Goal: Complete application form

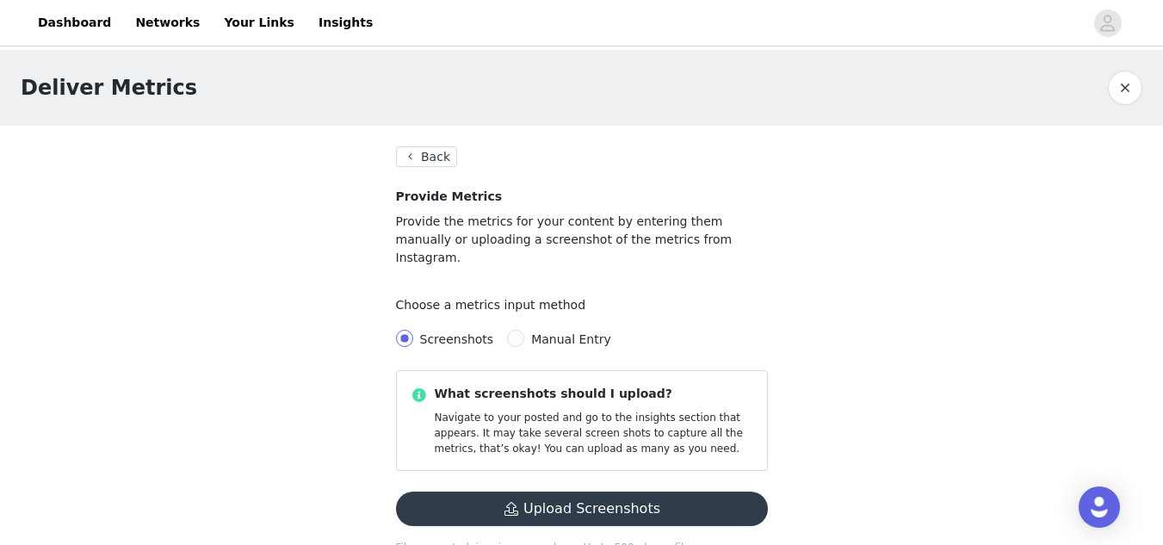
click at [541, 332] on span "Manual Entry" at bounding box center [571, 339] width 80 height 14
click at [524, 330] on input "Manual Entry" at bounding box center [515, 338] width 17 height 17
radio input "true"
radio input "false"
radio input "true"
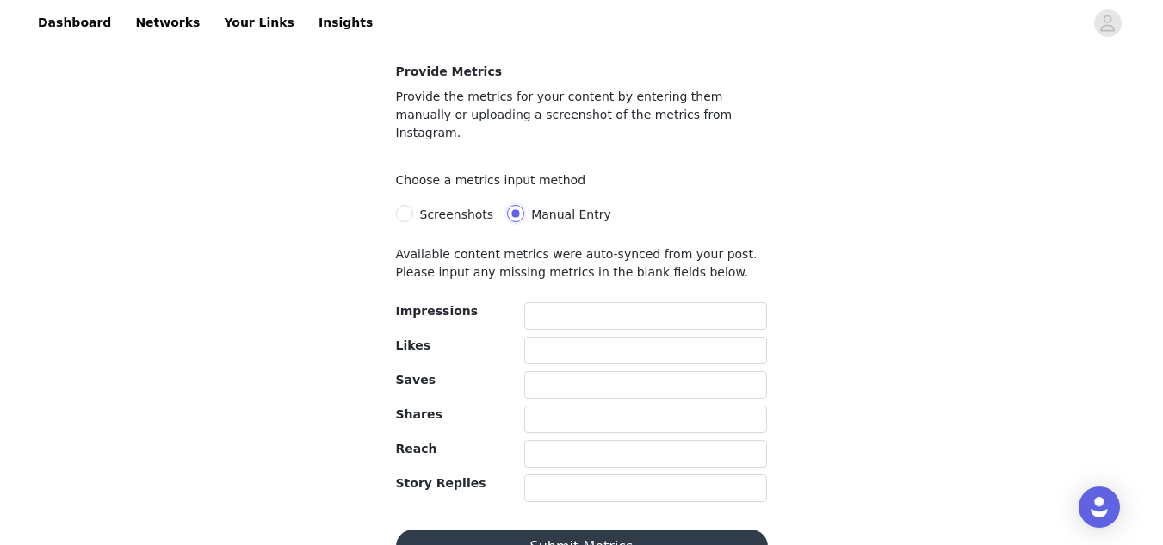
scroll to position [146, 0]
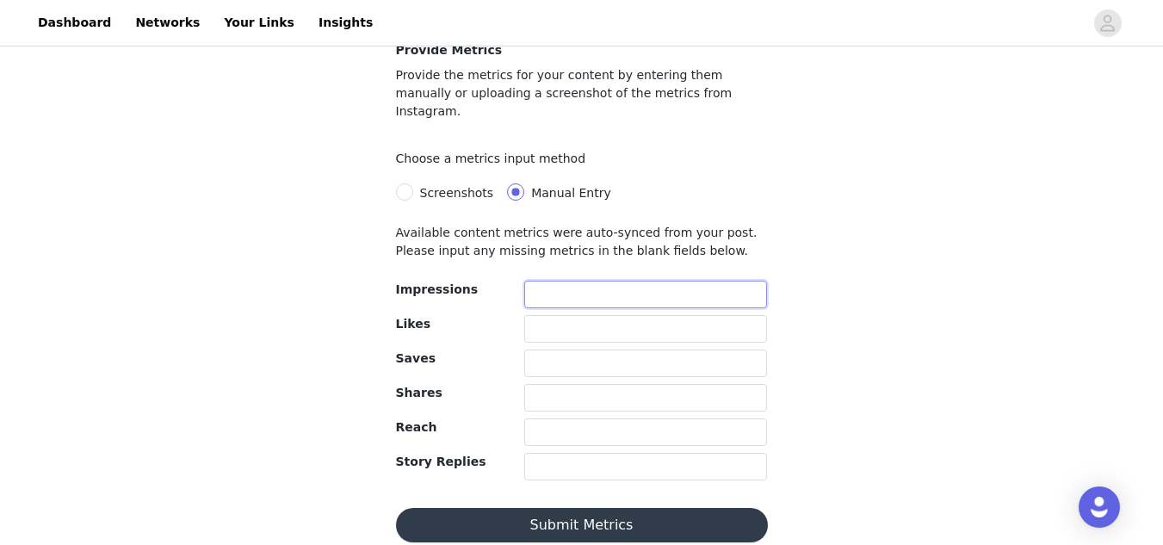
click at [576, 281] on input "text" at bounding box center [646, 295] width 244 height 28
type input "1871"
click at [566, 315] on input "text" at bounding box center [646, 329] width 244 height 28
type input "205"
click at [555, 349] on input "text" at bounding box center [646, 363] width 244 height 28
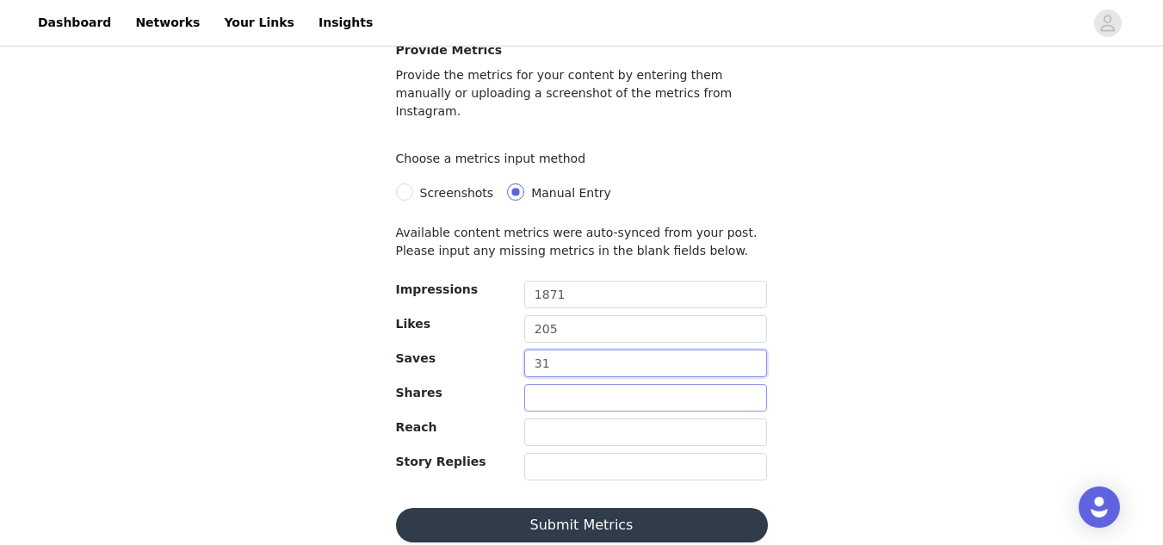
type input "31"
click at [546, 386] on input "text" at bounding box center [646, 398] width 244 height 28
type input "43"
click at [535, 418] on input "text" at bounding box center [646, 432] width 244 height 28
type input "1051"
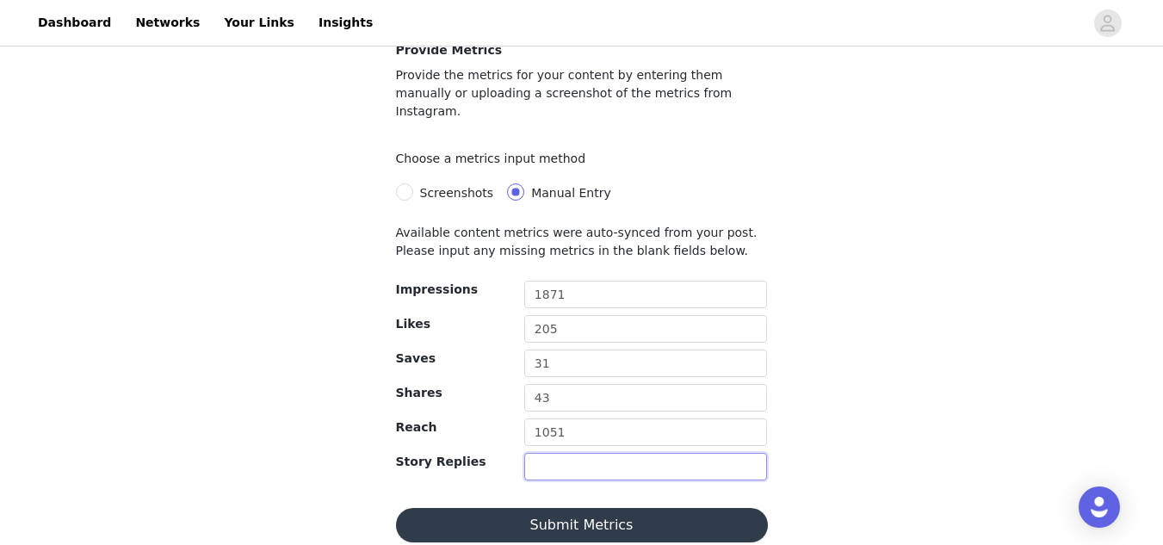
click at [569, 453] on input "text" at bounding box center [646, 467] width 244 height 28
type input "11"
click at [591, 508] on button "Submit Metrics" at bounding box center [582, 525] width 372 height 34
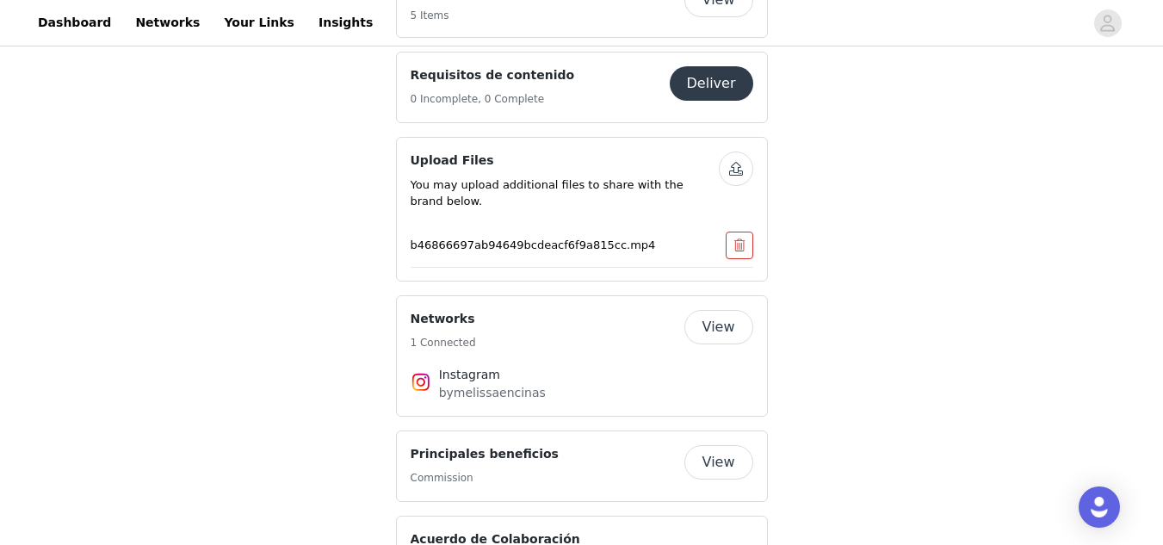
scroll to position [1119, 0]
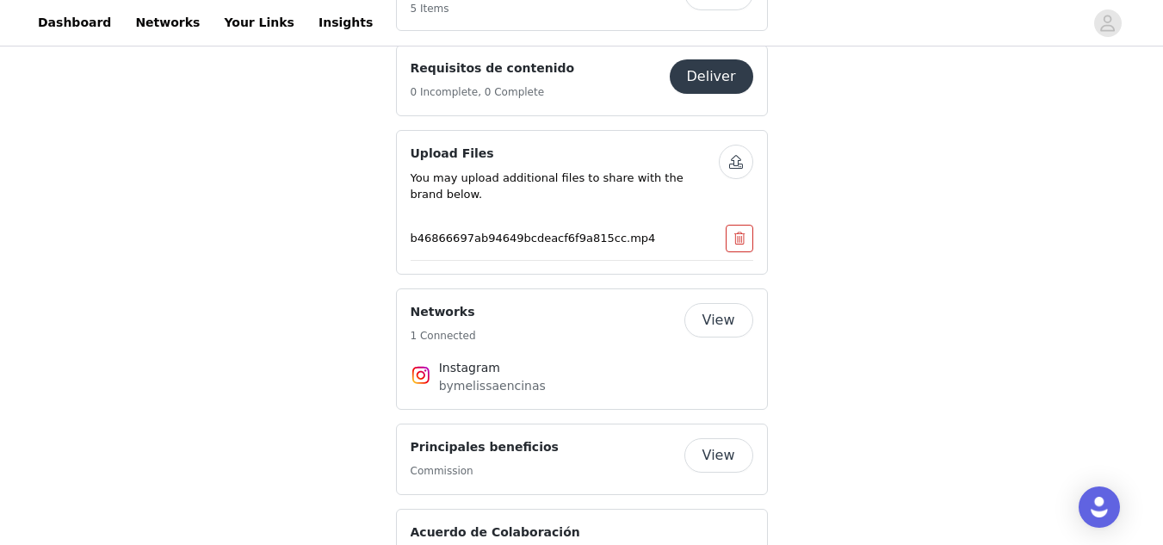
click at [583, 230] on p "b46866697ab94649bcdeacf6f9a815cc.mp4" at bounding box center [548, 238] width 274 height 17
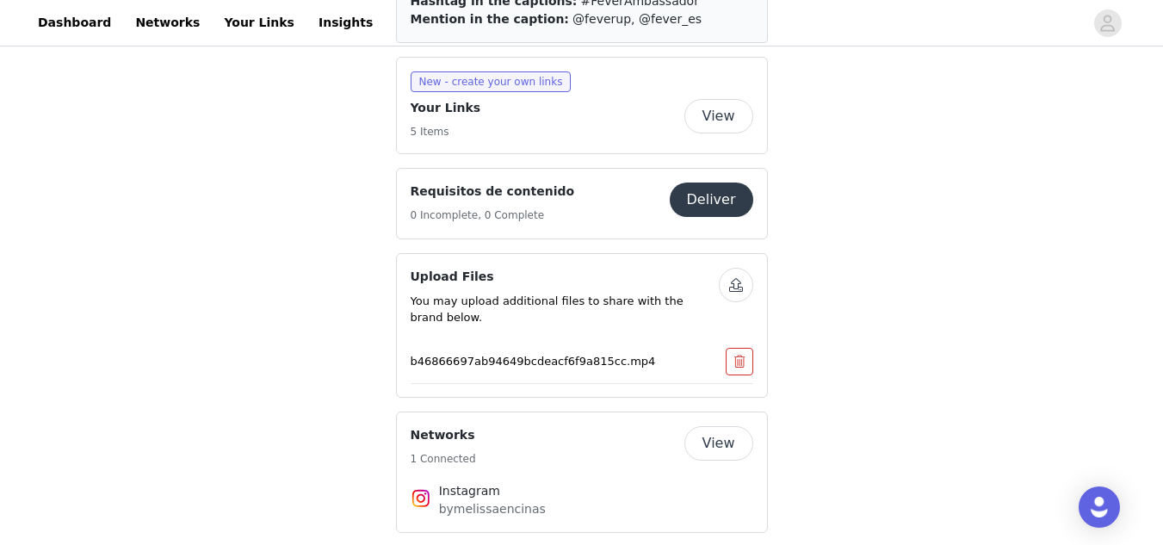
scroll to position [947, 0]
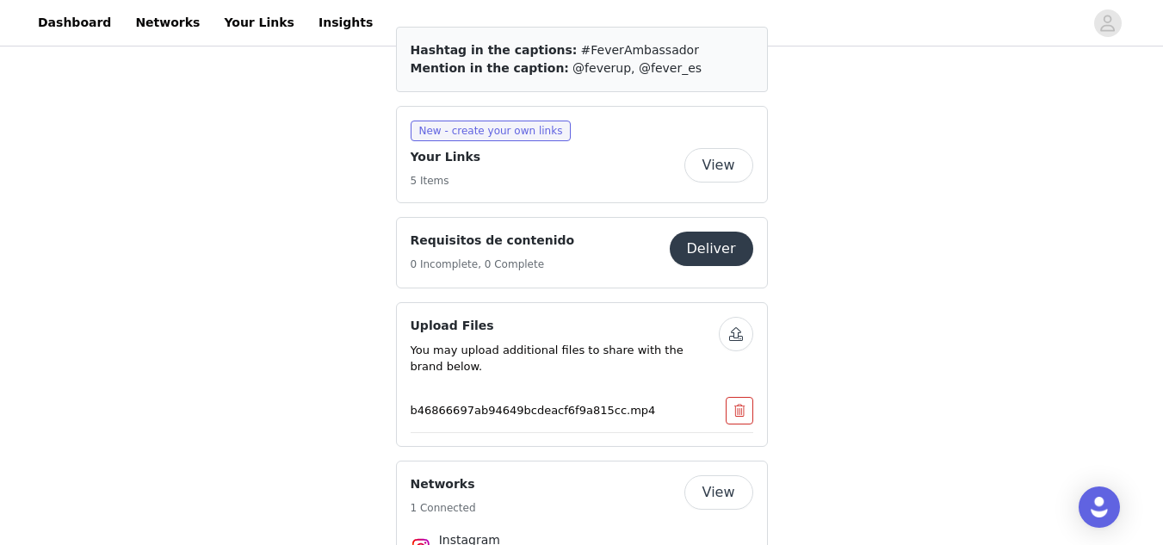
click at [460, 317] on h4 "Upload Files" at bounding box center [565, 326] width 308 height 18
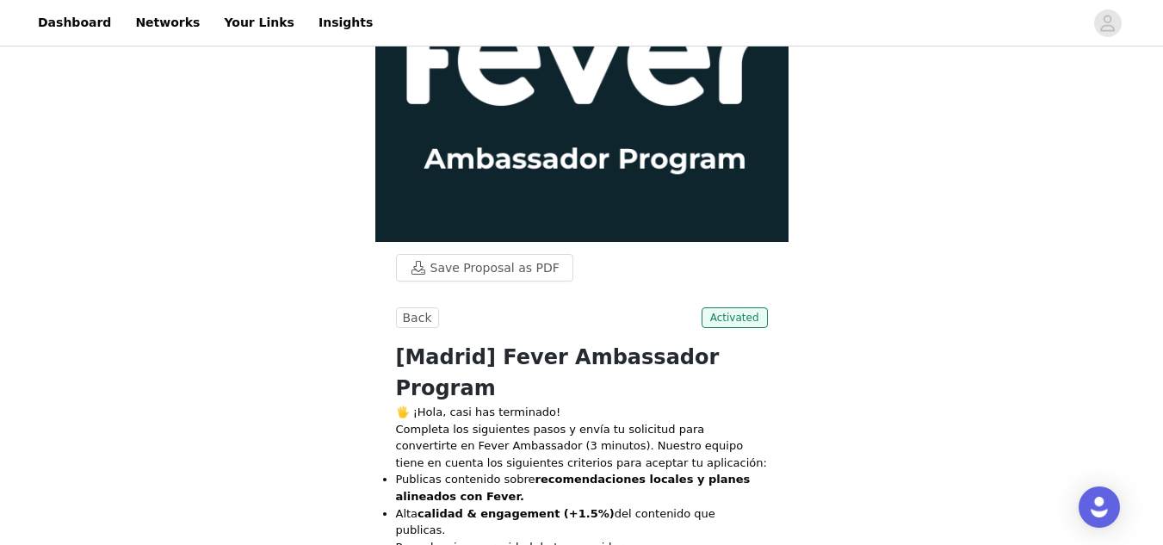
scroll to position [0, 0]
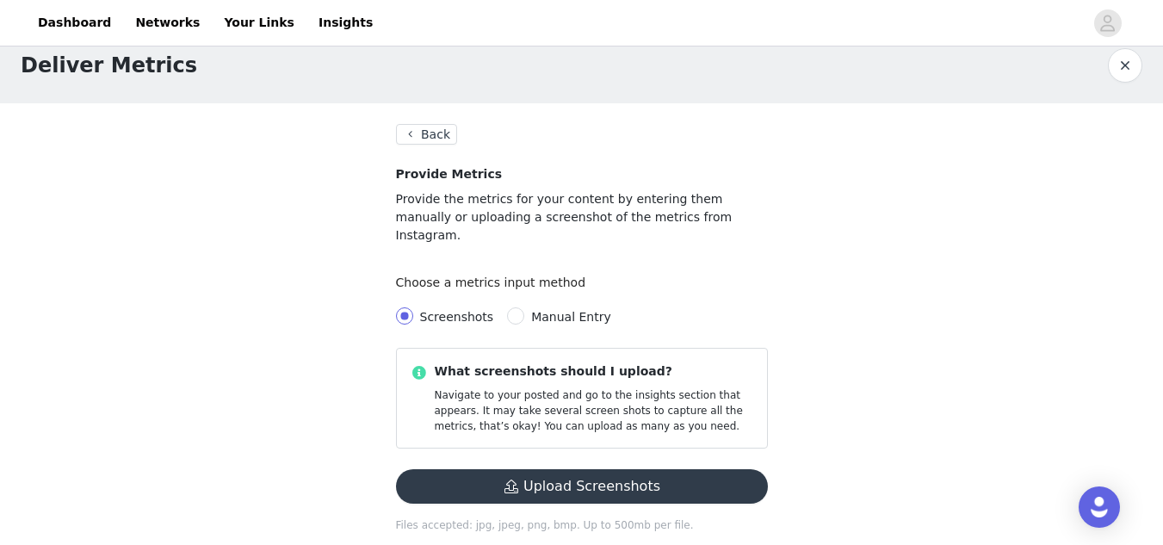
scroll to position [34, 0]
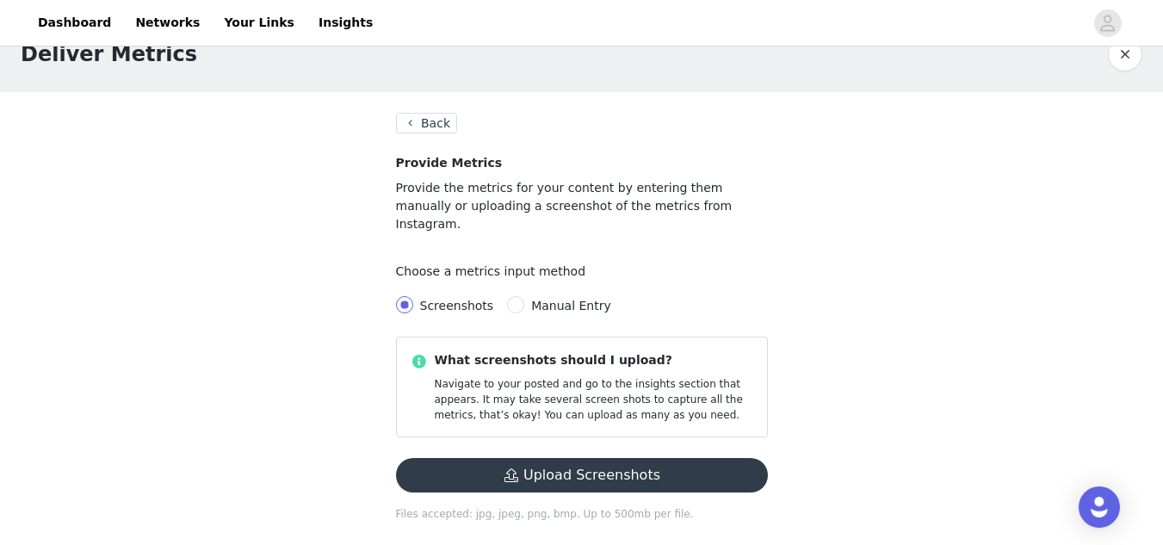
click at [567, 299] on span "Manual Entry" at bounding box center [571, 306] width 80 height 14
click at [524, 296] on input "Manual Entry" at bounding box center [515, 304] width 17 height 17
radio input "true"
radio input "false"
radio input "true"
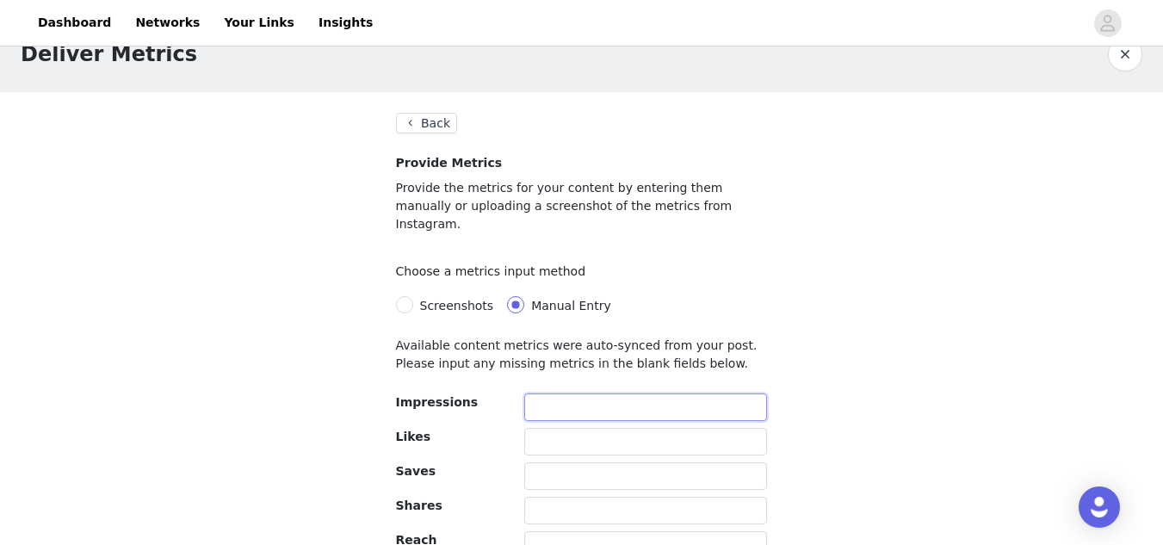
click at [597, 393] on input "text" at bounding box center [646, 407] width 244 height 28
type input "1"
drag, startPoint x: 568, startPoint y: 390, endPoint x: 541, endPoint y: 380, distance: 28.6
click at [541, 393] on input "1901" at bounding box center [646, 407] width 244 height 28
type input "1889"
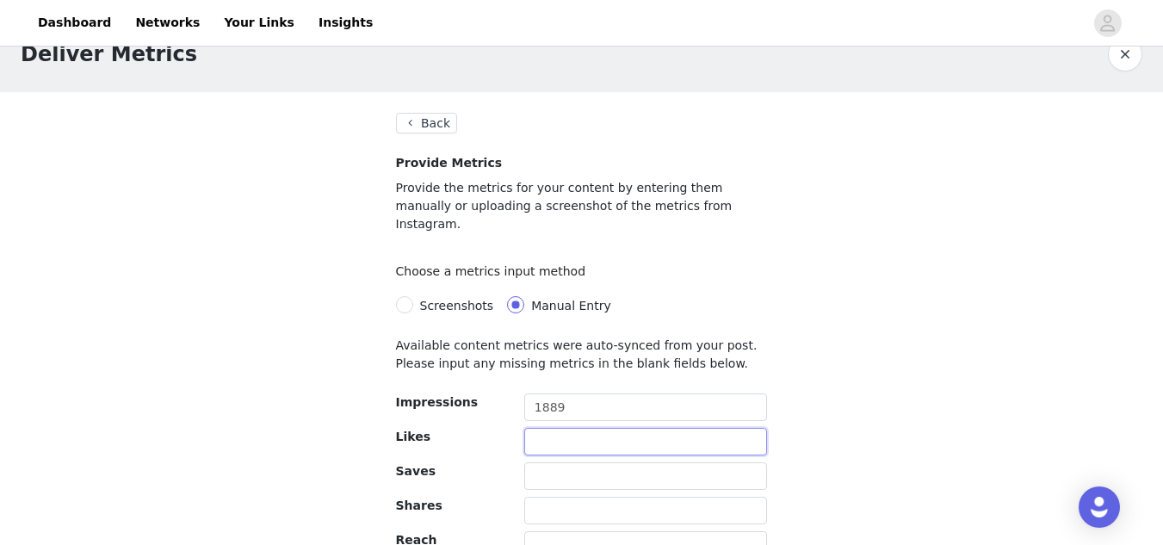
click at [575, 428] on input "text" at bounding box center [646, 442] width 244 height 28
type input "200"
click at [571, 462] on input "text" at bounding box center [646, 476] width 244 height 28
type input "20"
click at [586, 497] on input "text" at bounding box center [646, 511] width 244 height 28
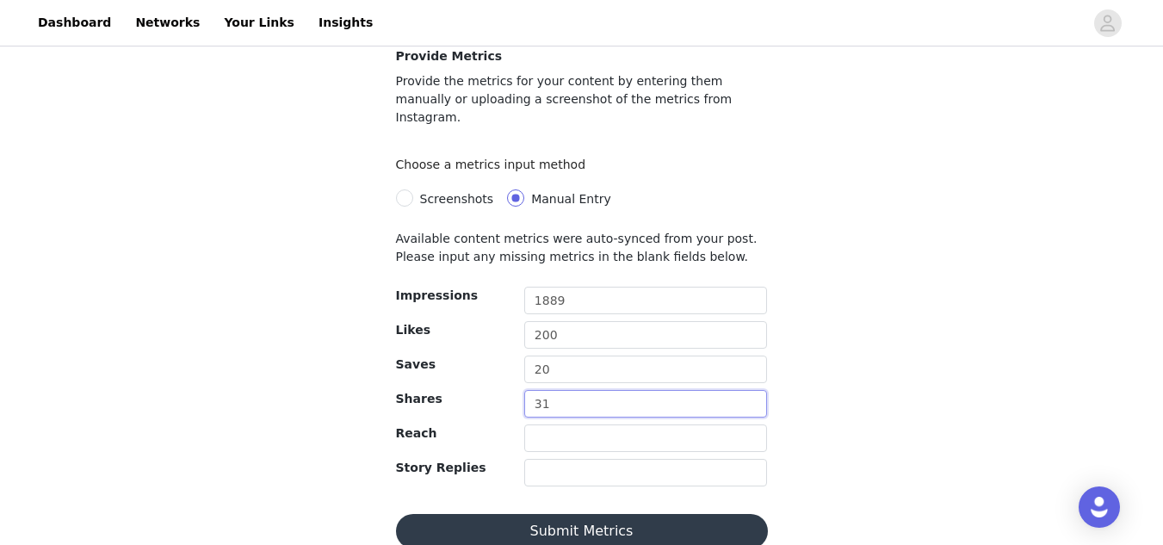
scroll to position [146, 0]
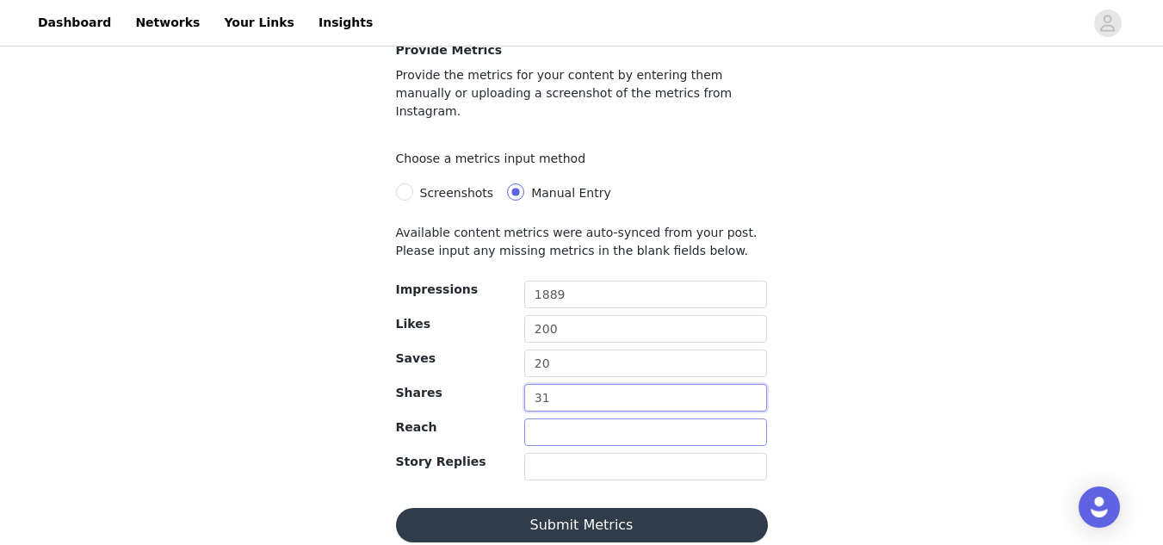
type input "31"
click at [558, 418] on input "text" at bounding box center [646, 432] width 244 height 28
type input "900"
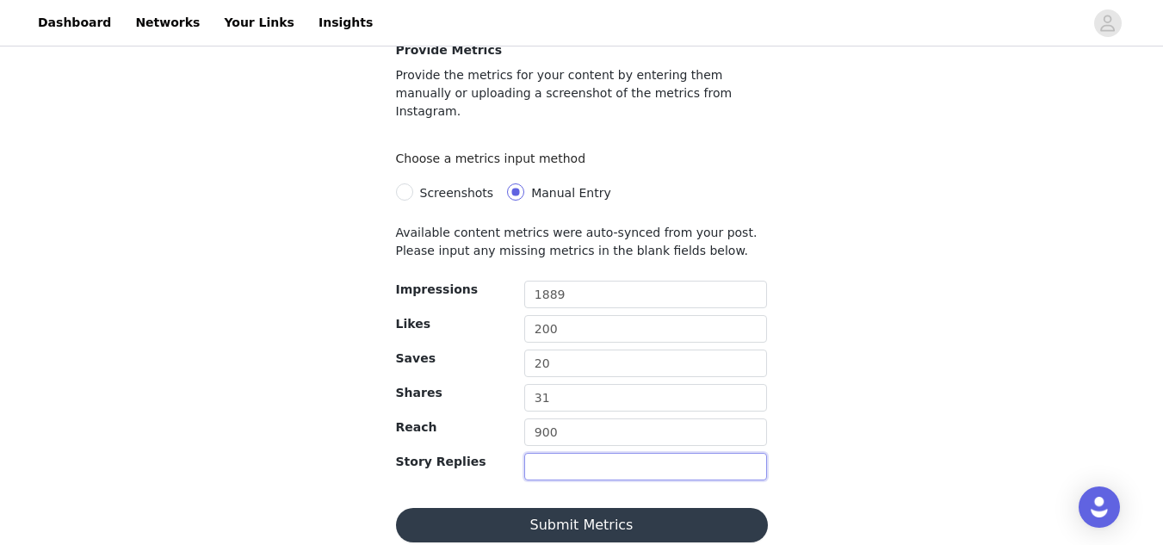
click at [562, 453] on input "text" at bounding box center [646, 467] width 244 height 28
type input "1"
type input "9"
click at [685, 508] on button "Submit Metrics" at bounding box center [582, 525] width 372 height 34
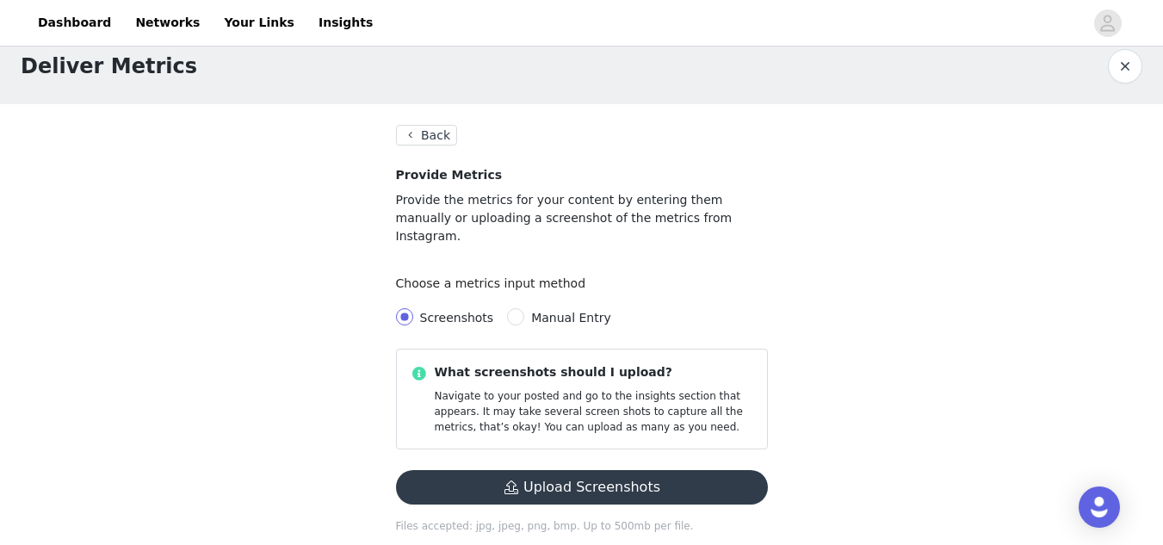
scroll to position [34, 0]
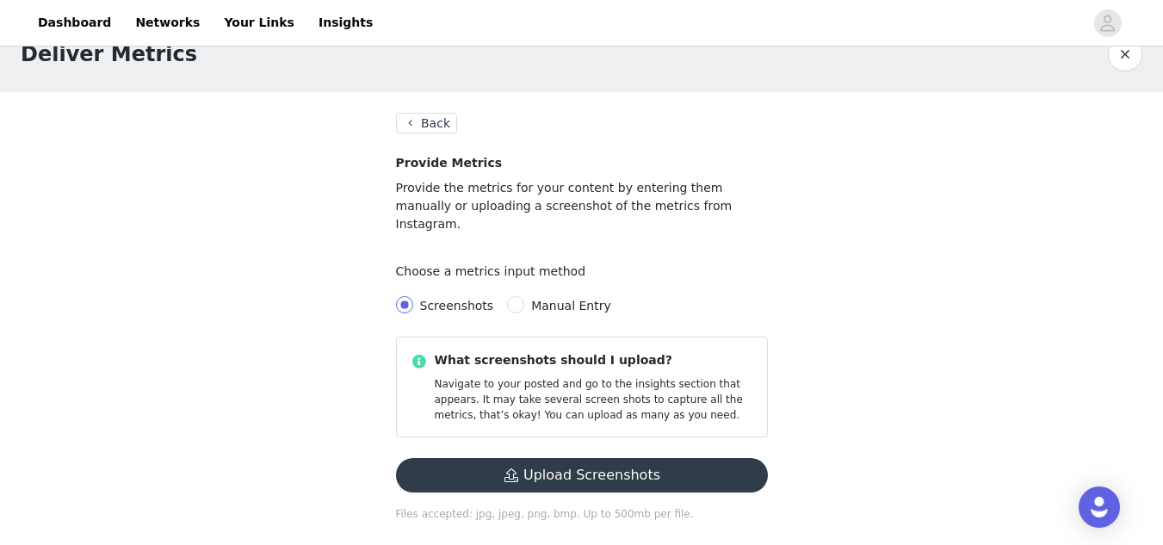
click at [585, 299] on span "Manual Entry" at bounding box center [571, 306] width 80 height 14
click at [524, 296] on input "Manual Entry" at bounding box center [515, 304] width 17 height 17
radio input "true"
radio input "false"
radio input "true"
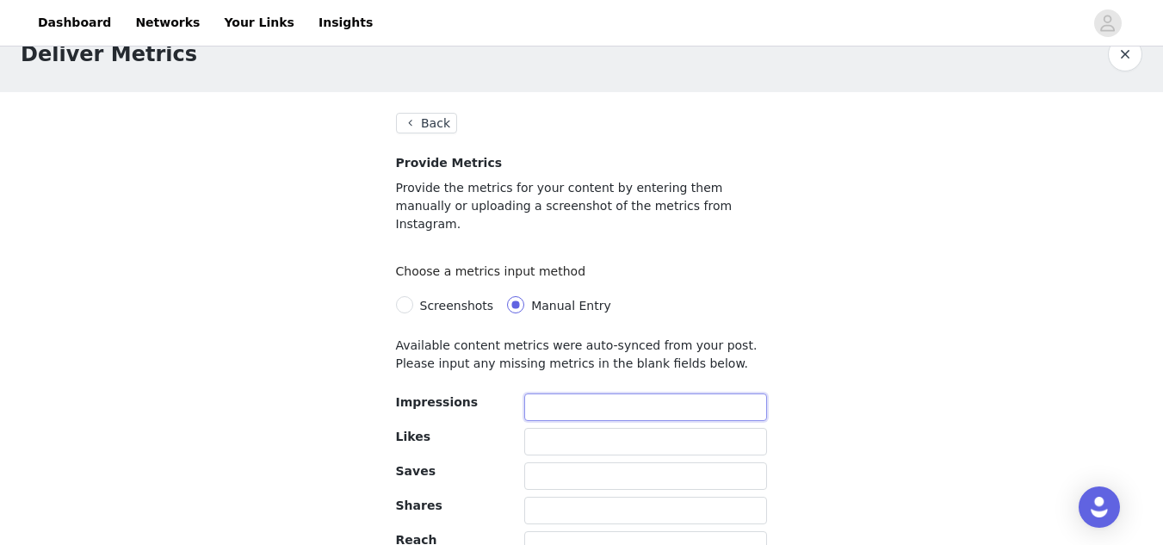
click at [583, 393] on input "text" at bounding box center [646, 407] width 244 height 28
type input "1799"
click at [615, 428] on input "text" at bounding box center [646, 442] width 244 height 28
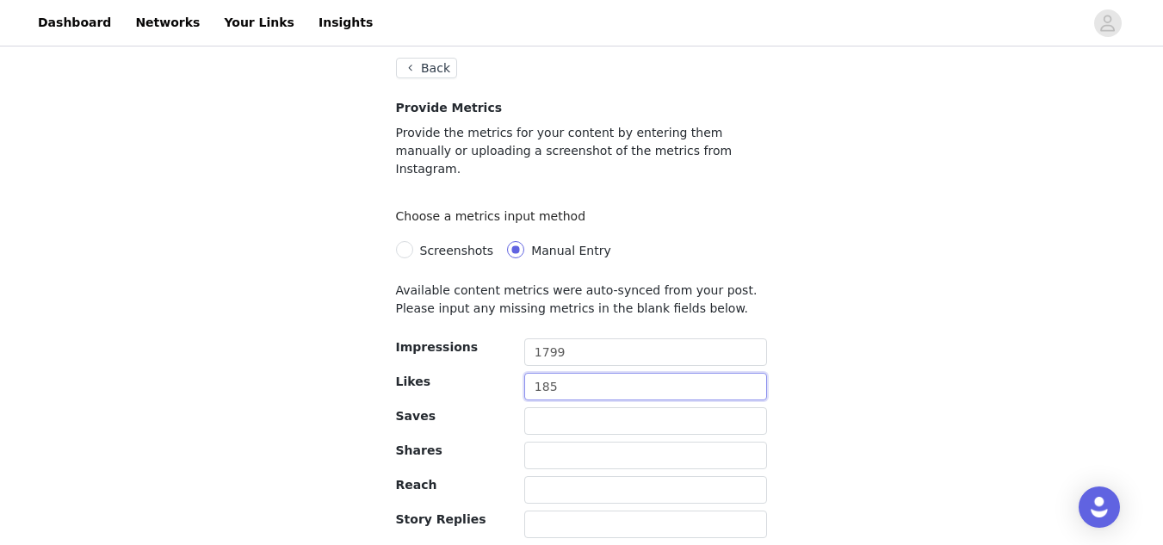
scroll to position [120, 0]
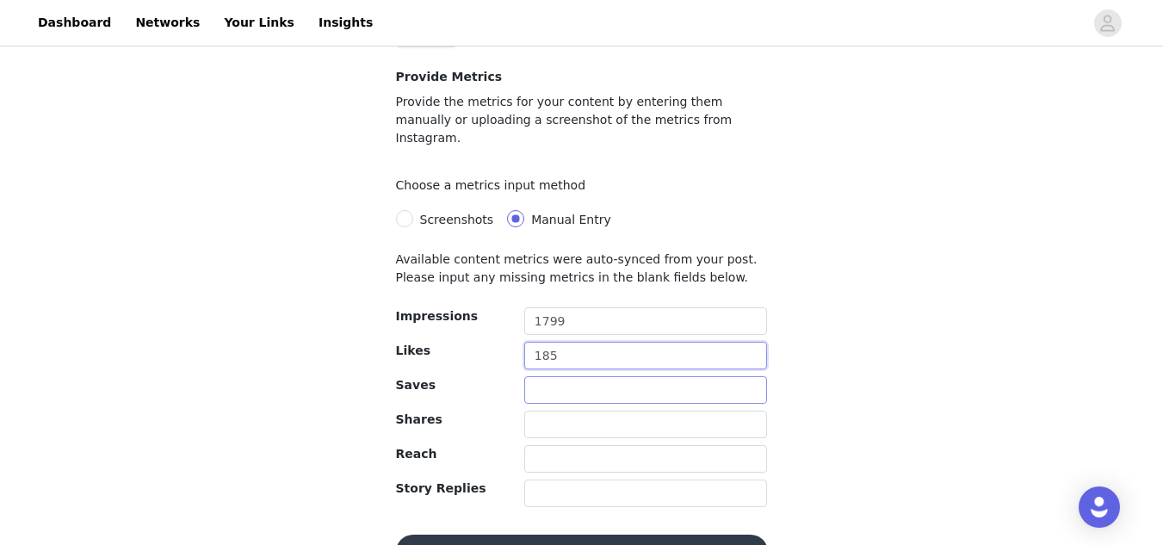
type input "185"
click at [596, 376] on input "text" at bounding box center [646, 390] width 244 height 28
click at [586, 384] on input "21" at bounding box center [646, 390] width 244 height 28
type input "21"
click at [588, 413] on input "text" at bounding box center [646, 425] width 244 height 28
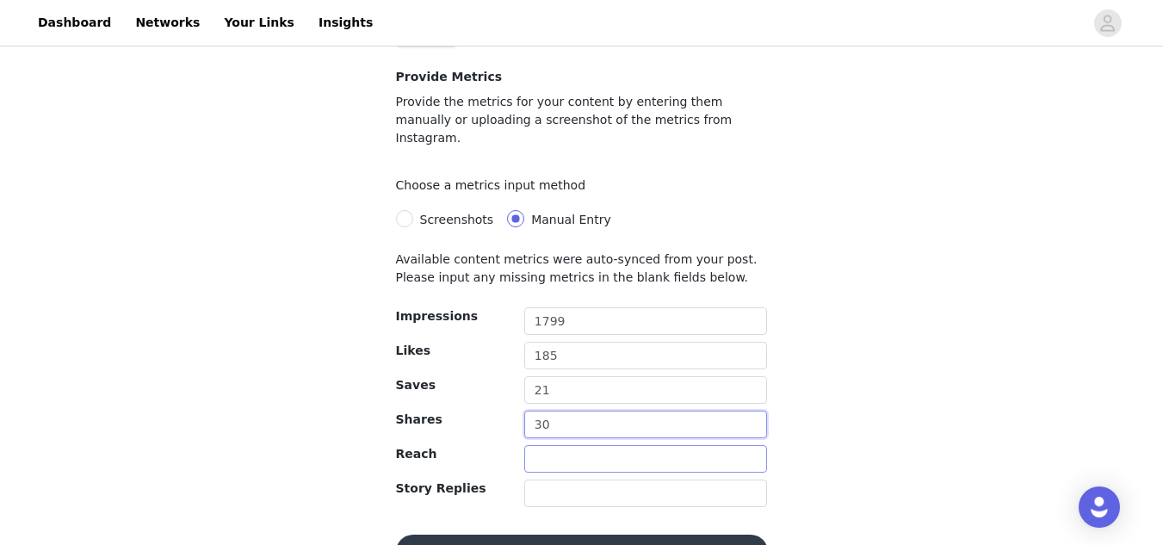
type input "30"
click at [560, 445] on input "text" at bounding box center [646, 459] width 244 height 28
type input "911"
click at [578, 479] on input "text" at bounding box center [646, 493] width 244 height 28
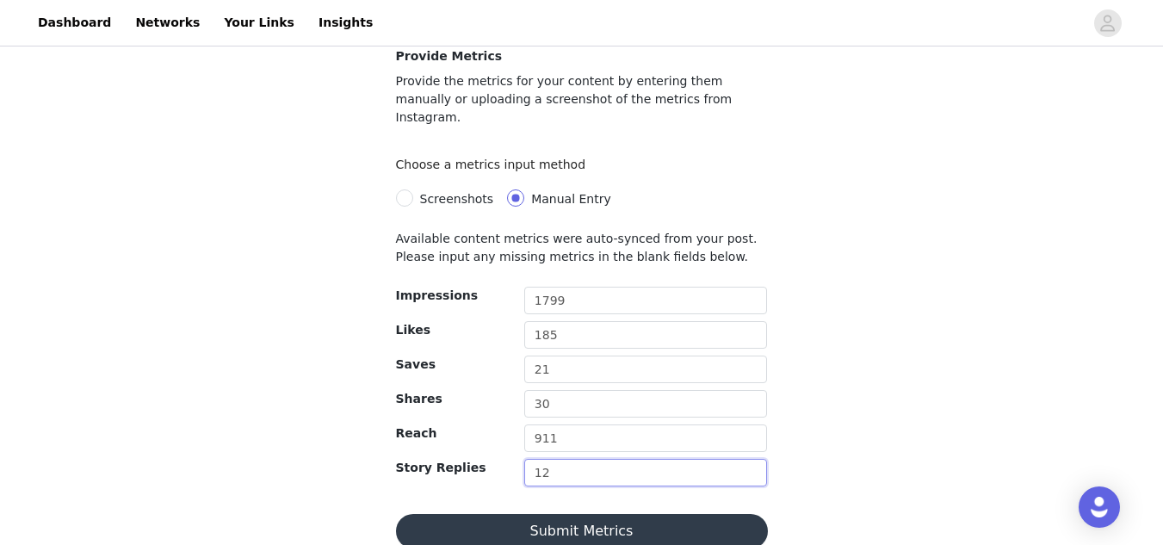
scroll to position [146, 0]
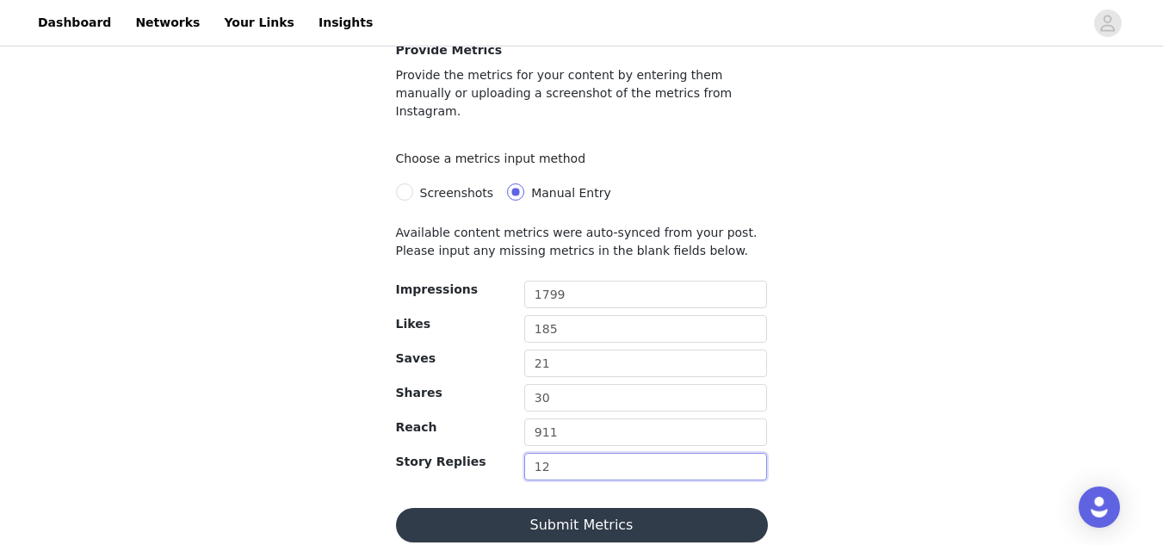
type input "12"
click at [702, 510] on button "Submit Metrics" at bounding box center [582, 525] width 372 height 34
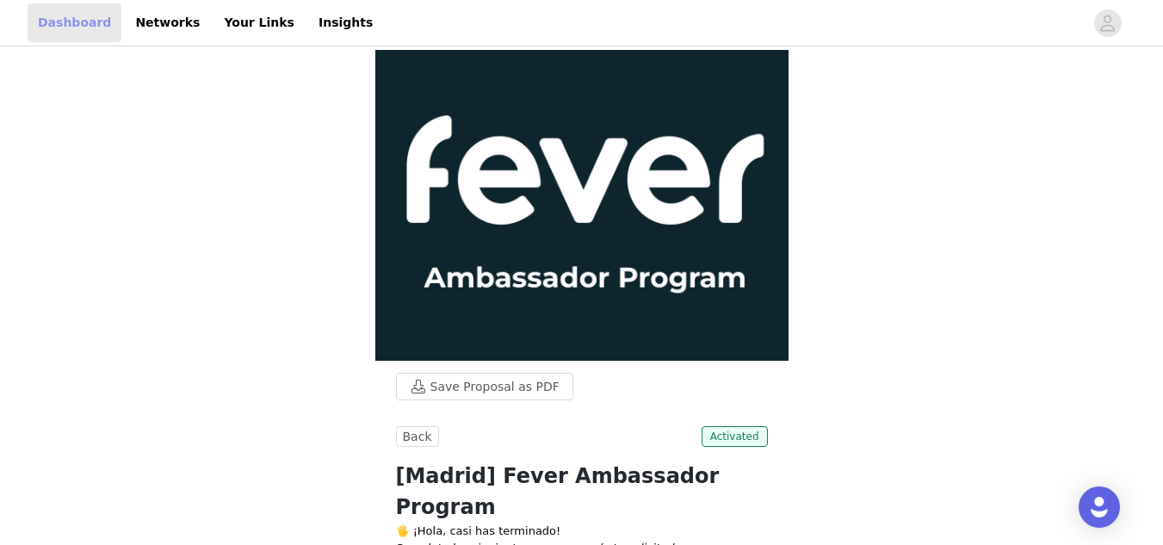
click at [57, 14] on link "Dashboard" at bounding box center [75, 22] width 94 height 39
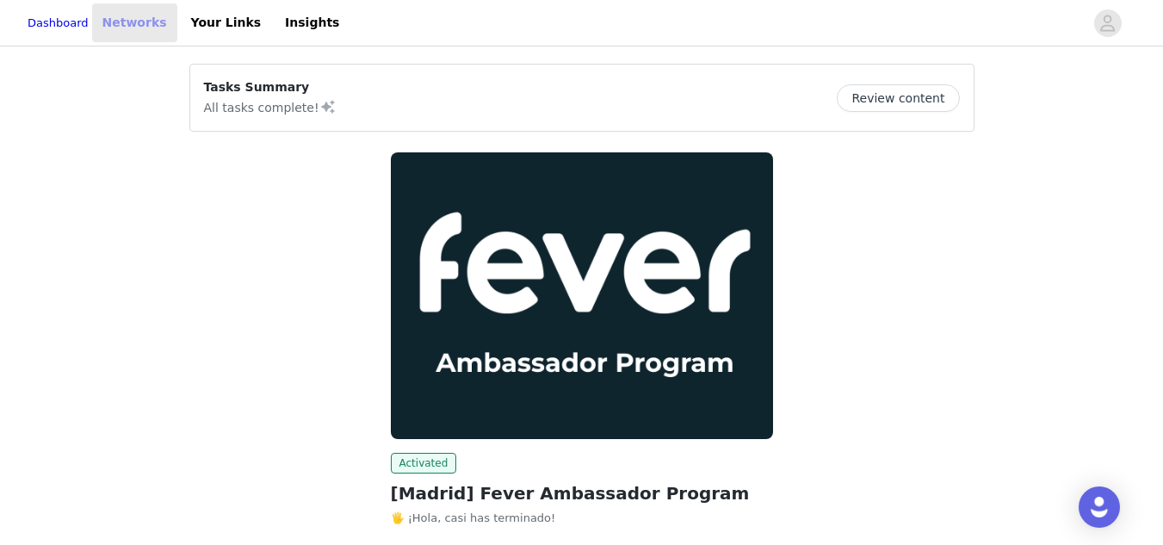
click at [152, 15] on link "Networks" at bounding box center [134, 22] width 85 height 39
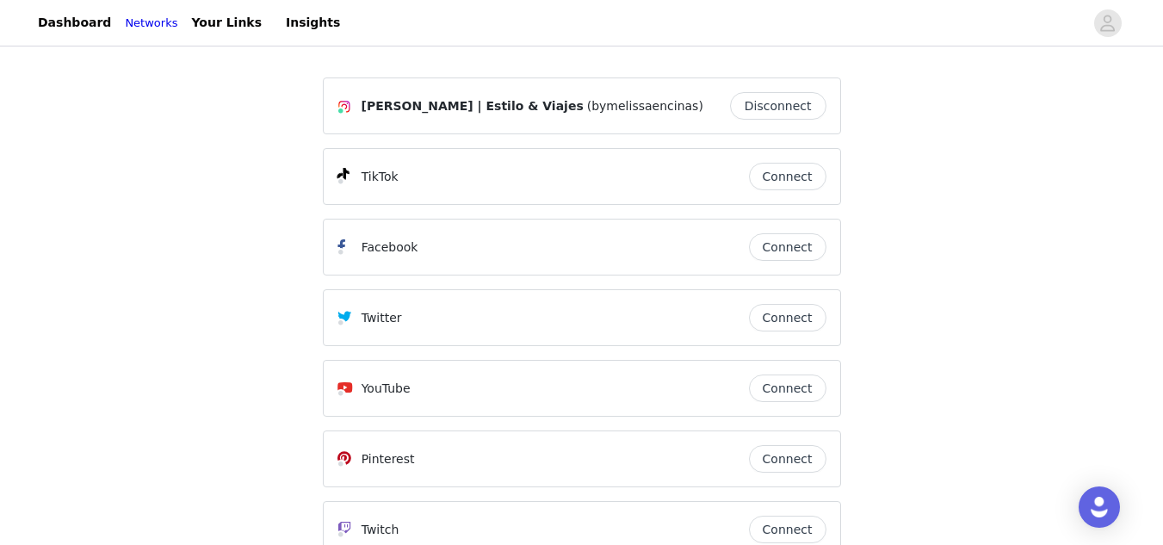
click at [782, 176] on button "Connect" at bounding box center [787, 177] width 77 height 28
click at [209, 19] on link "Your Links" at bounding box center [226, 22] width 91 height 39
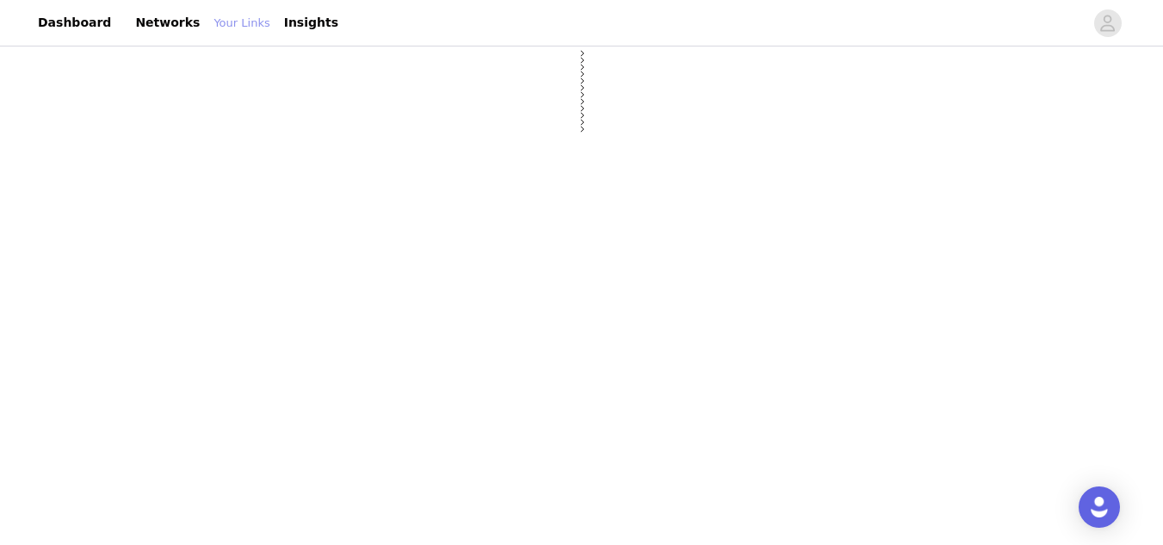
select select "12"
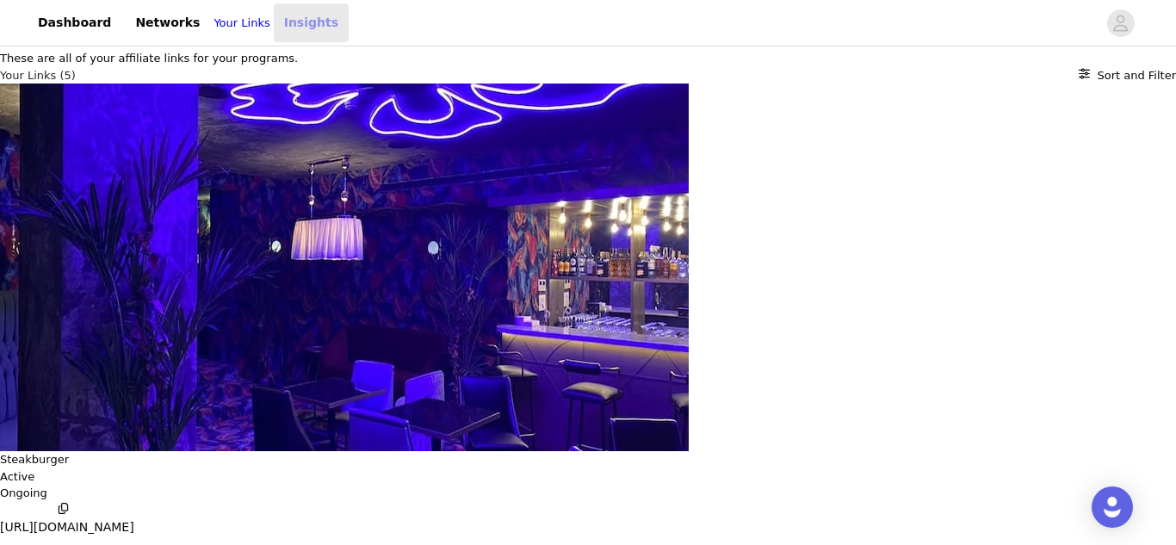
click at [275, 22] on link "Insights" at bounding box center [311, 22] width 75 height 39
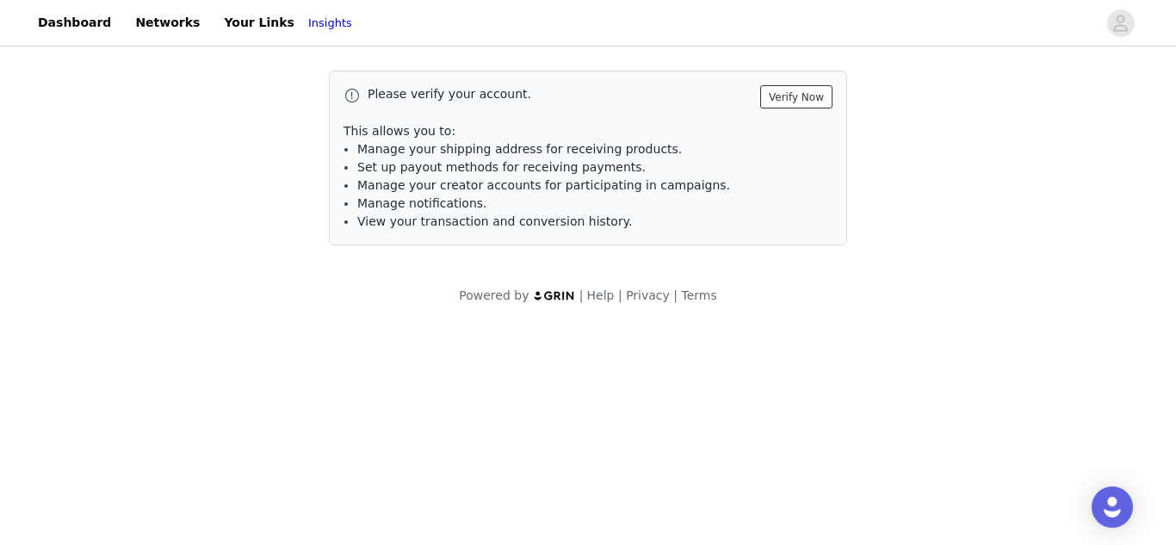
click at [784, 93] on button "Verify Now" at bounding box center [796, 96] width 72 height 23
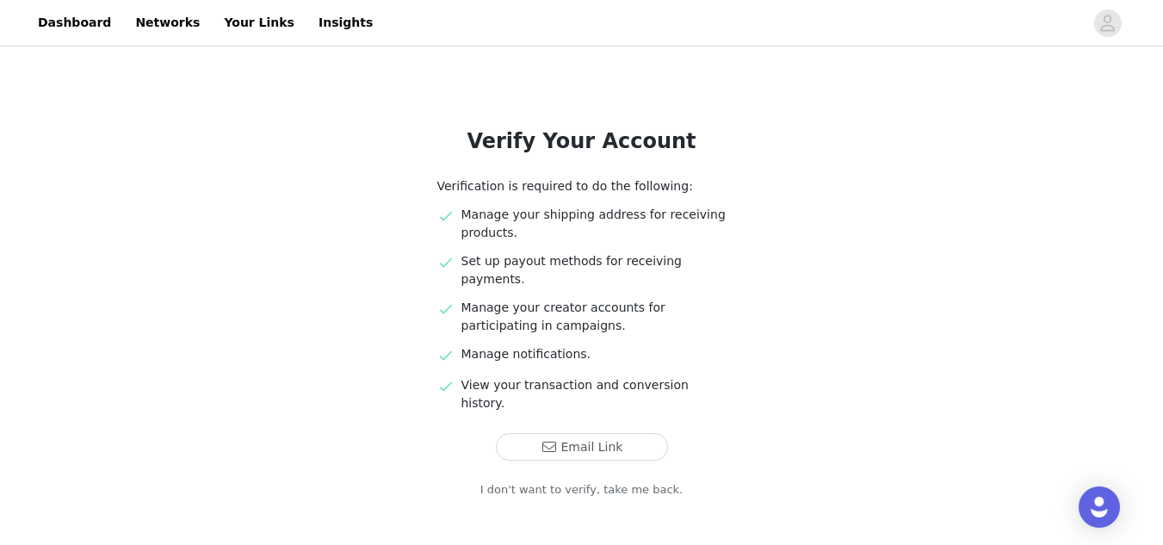
scroll to position [92, 0]
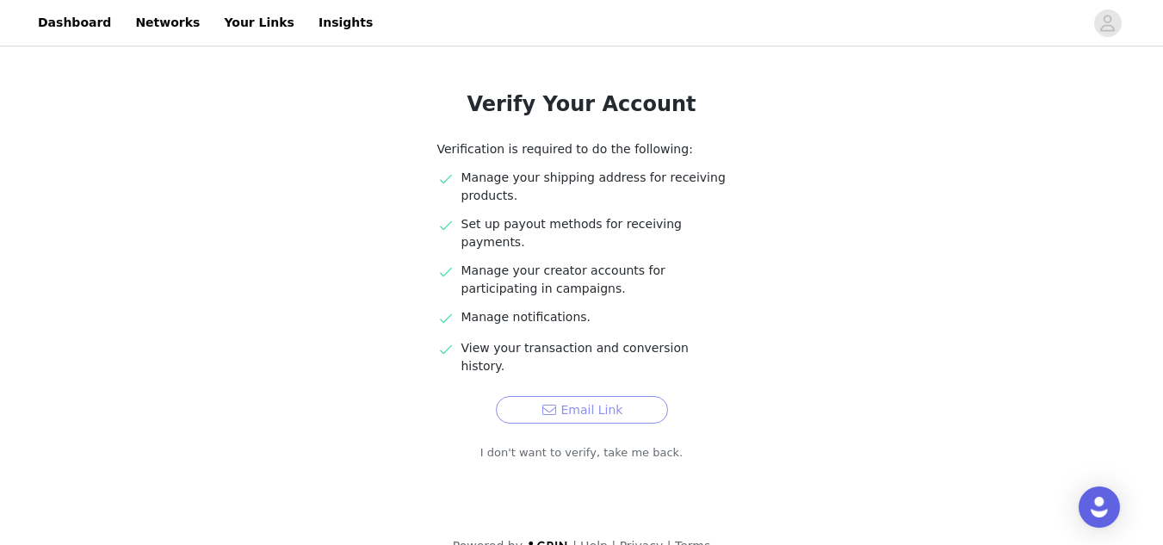
click at [574, 396] on button "Email Link" at bounding box center [582, 410] width 172 height 28
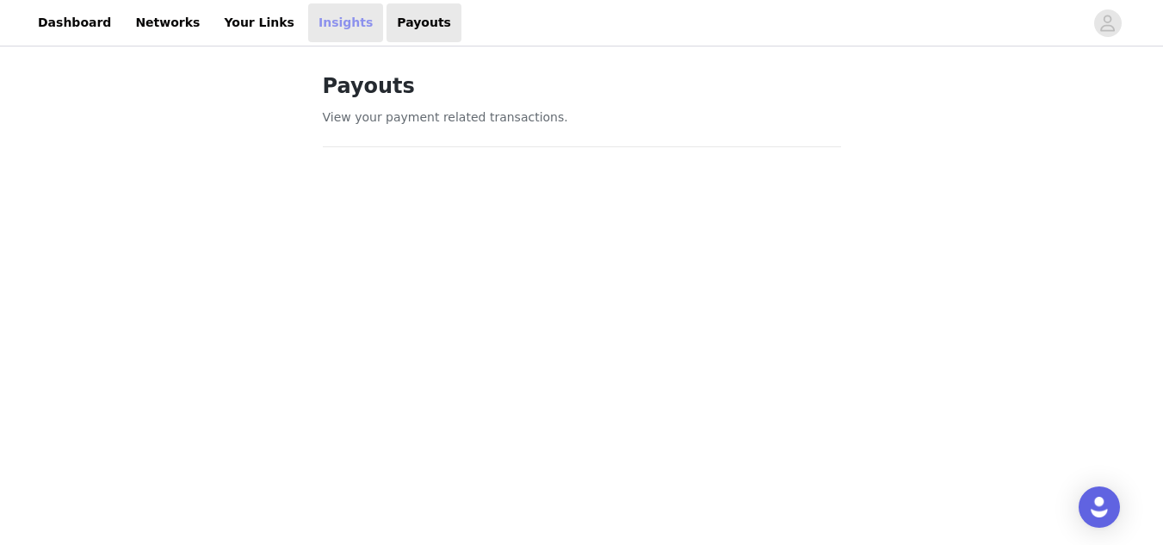
click at [312, 14] on link "Insights" at bounding box center [345, 22] width 75 height 39
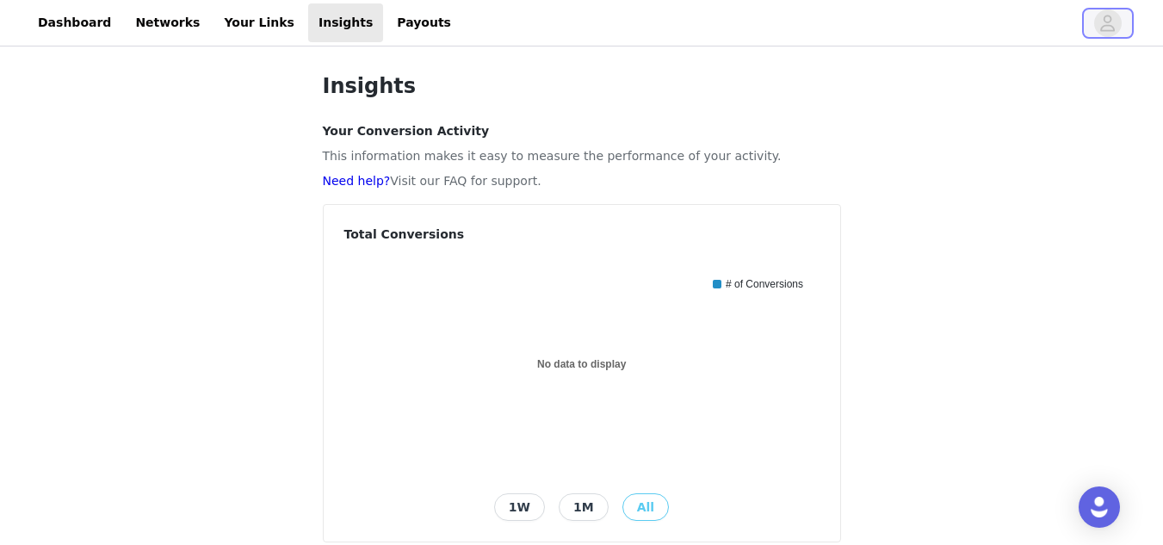
click at [1105, 19] on icon "avatar" at bounding box center [1108, 23] width 15 height 16
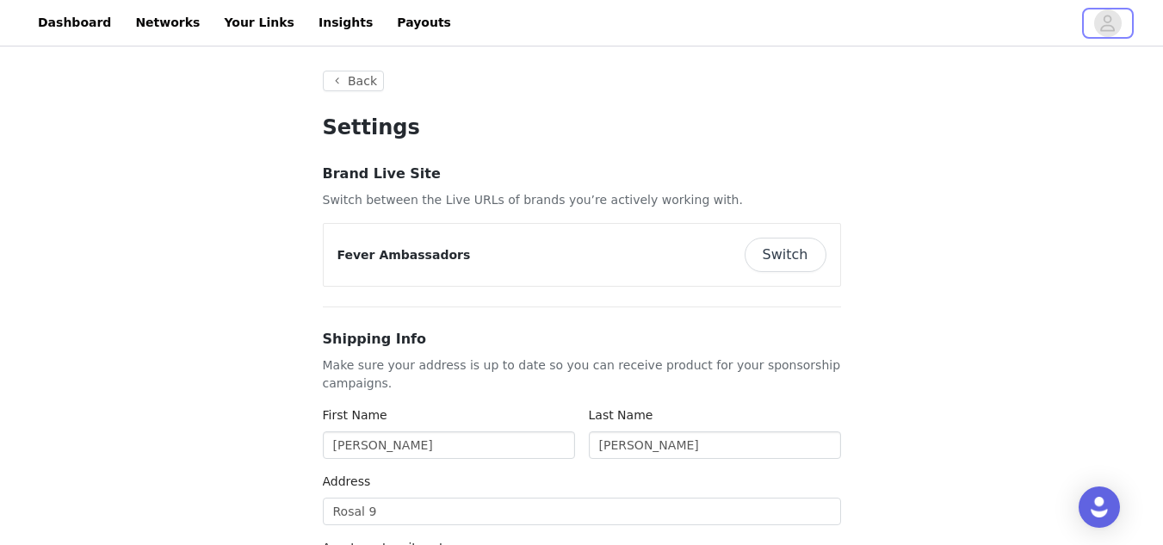
type input "+34 (Spain)"
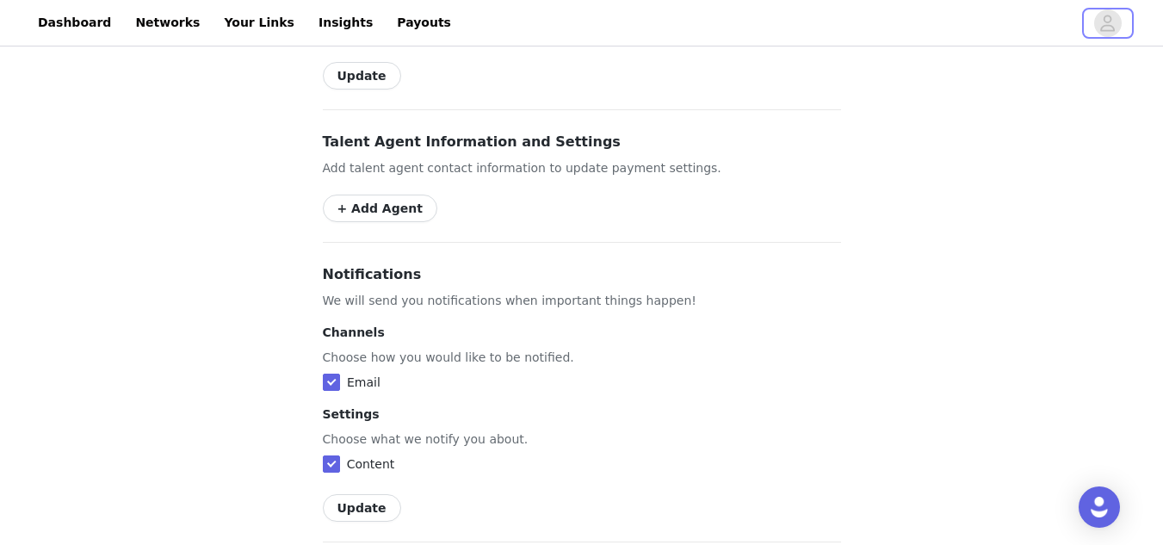
scroll to position [603, 0]
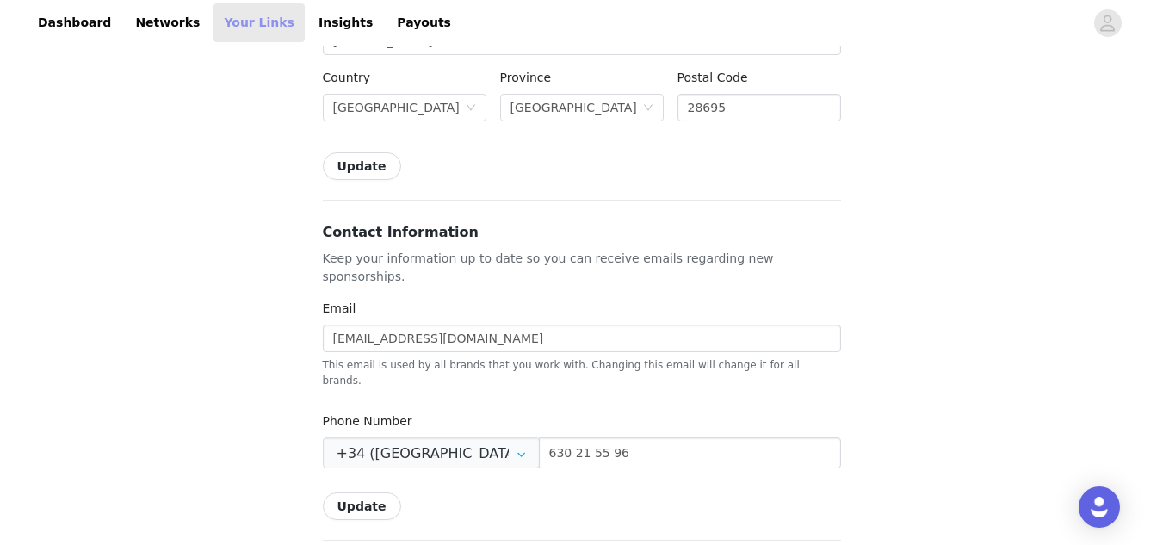
click at [241, 35] on link "Your Links" at bounding box center [258, 22] width 91 height 39
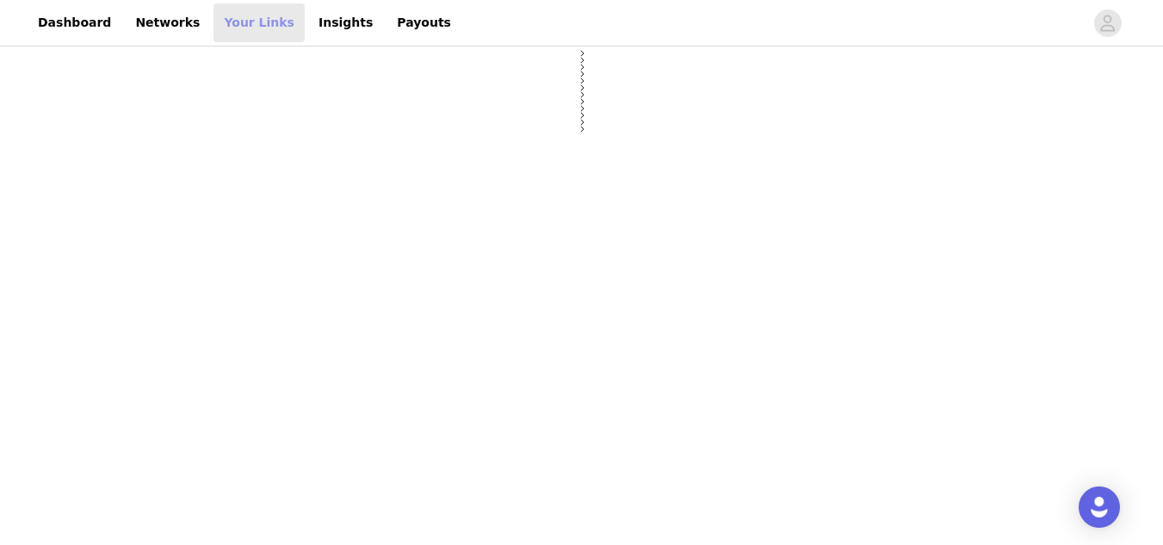
scroll to position [207, 0]
select select "12"
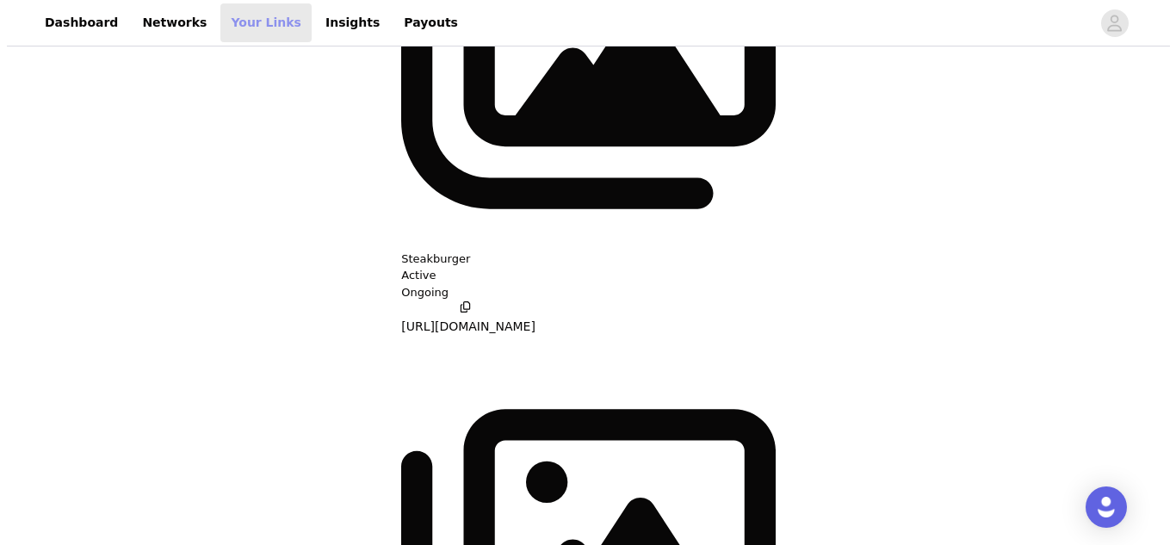
scroll to position [0, 0]
